Goal: Task Accomplishment & Management: Manage account settings

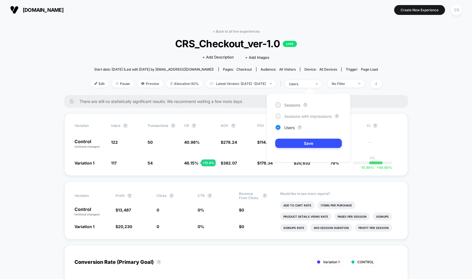
click at [278, 116] on div at bounding box center [278, 116] width 4 height 4
click at [290, 143] on button "Save" at bounding box center [308, 143] width 67 height 9
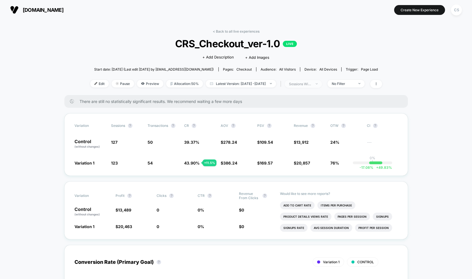
click at [312, 81] on span "sessions with impression" at bounding box center [303, 84] width 37 height 8
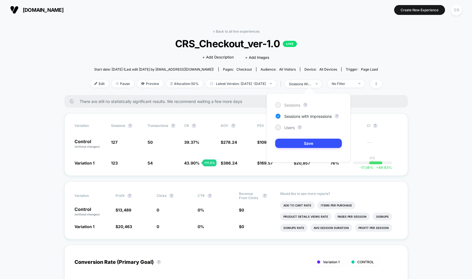
click at [277, 104] on div at bounding box center [278, 105] width 4 height 4
click at [299, 147] on button "Save" at bounding box center [308, 143] width 67 height 9
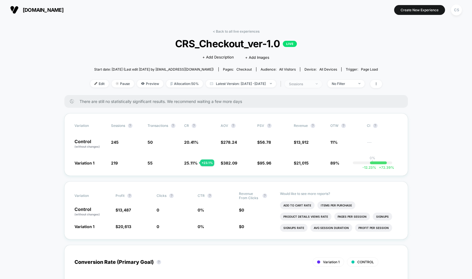
click at [322, 85] on span "sessions" at bounding box center [303, 84] width 37 height 8
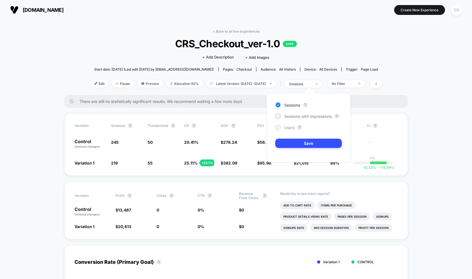
click at [295, 128] on span "Users" at bounding box center [289, 127] width 10 height 5
click at [293, 129] on span "Users" at bounding box center [289, 127] width 10 height 5
click at [286, 128] on span "Users" at bounding box center [289, 127] width 10 height 5
click at [289, 138] on div "Sessions ? Sessions with impressions ? Users ? Save" at bounding box center [309, 127] width 84 height 69
click at [288, 141] on button "Save" at bounding box center [308, 143] width 67 height 9
